Goal: Navigation & Orientation: Find specific page/section

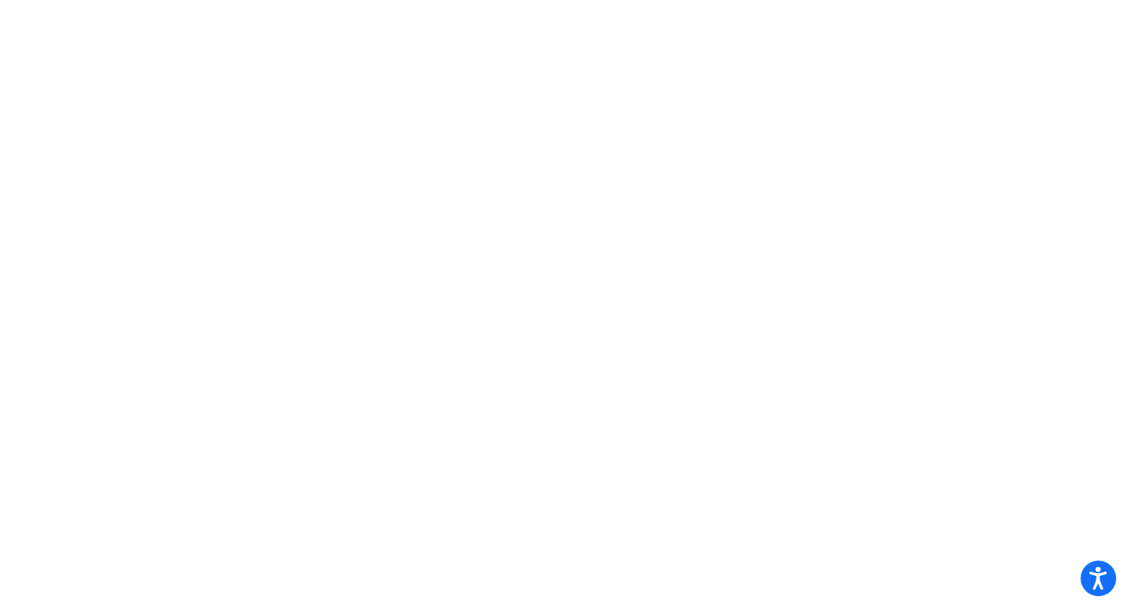
click at [507, 165] on mat-sidenav-content at bounding box center [566, 306] width 1132 height 612
